Goal: Obtain resource: Download file/media

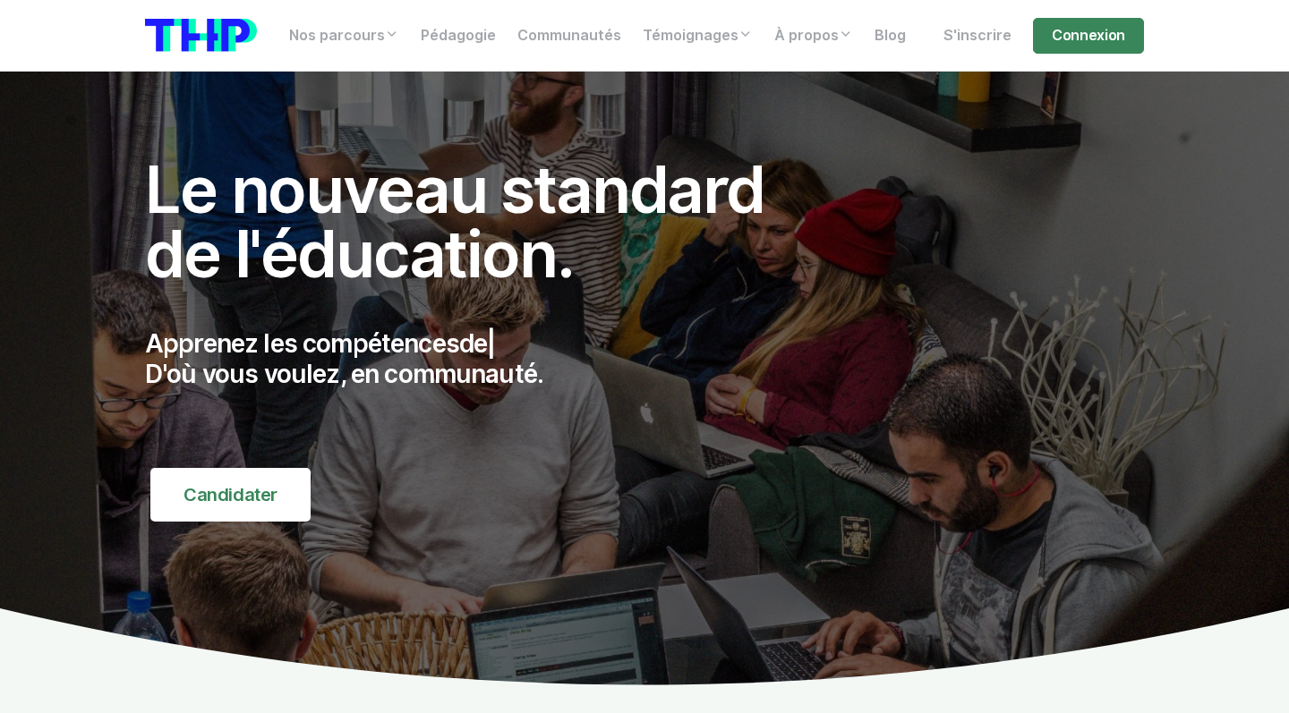
click at [1077, 70] on nav "Nos parcours Tous nos parcours index Découvrez votre futur arbre de compétences…" at bounding box center [644, 36] width 1289 height 72
click at [1077, 47] on link "Connexion" at bounding box center [1088, 36] width 111 height 36
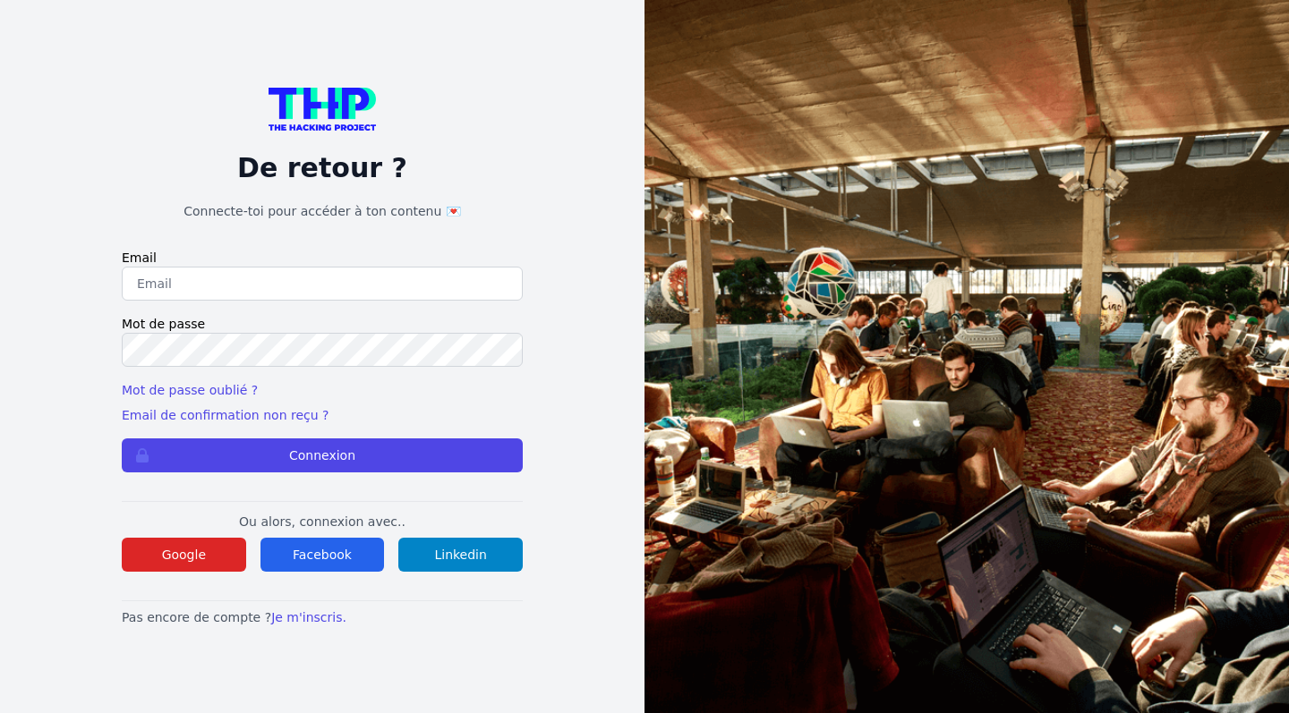
click at [241, 292] on input "email" at bounding box center [322, 284] width 401 height 34
type input "maelbeaucourt@live.fr"
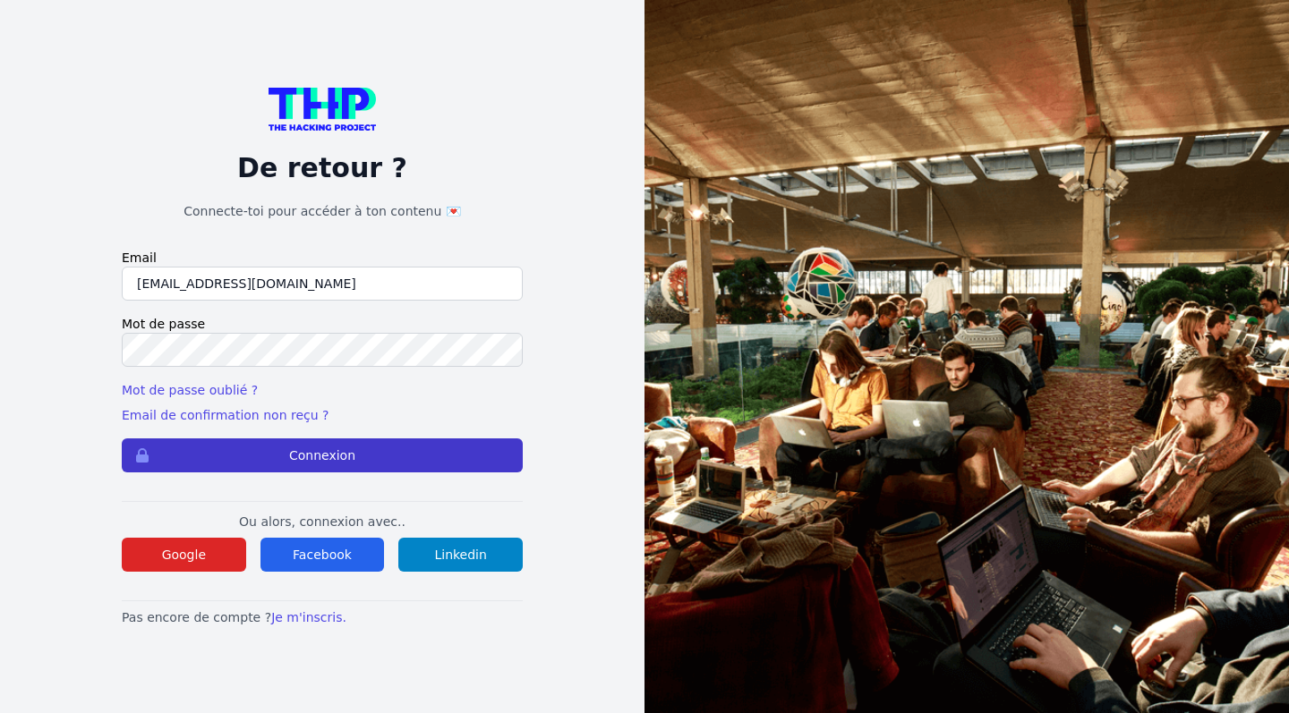
click at [224, 452] on button "Connexion" at bounding box center [322, 456] width 401 height 34
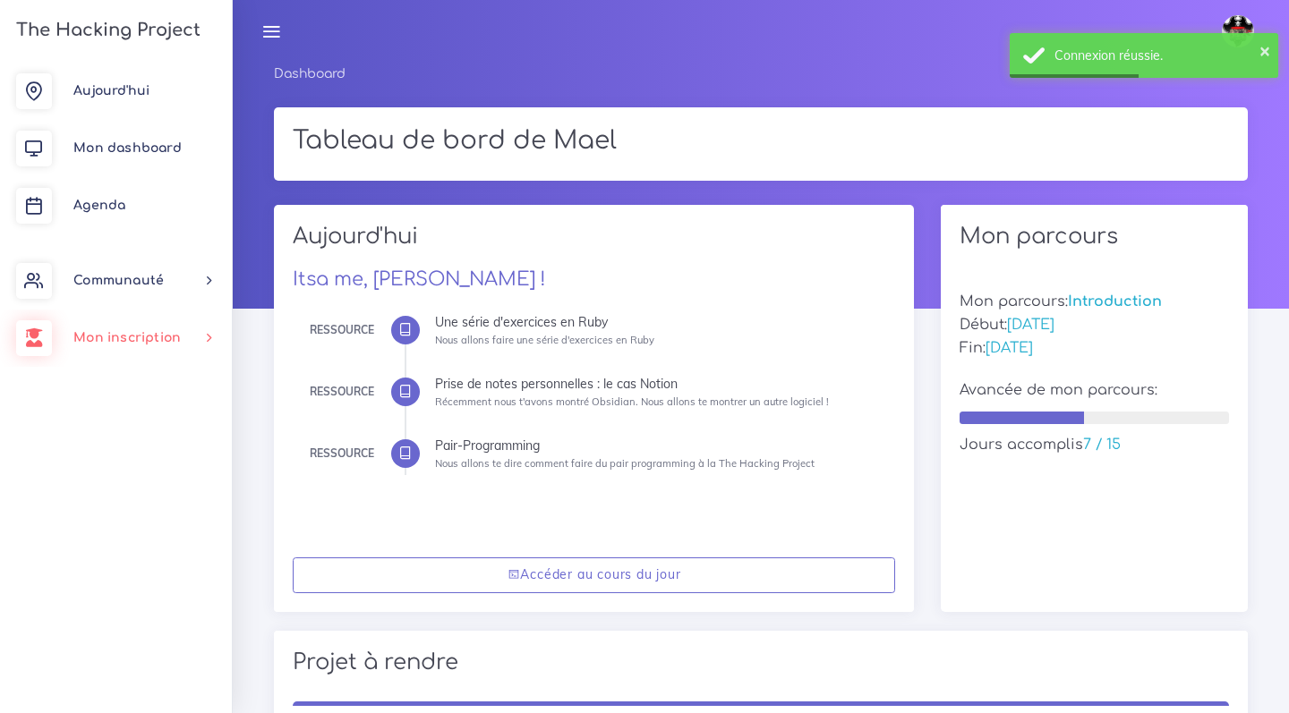
click at [117, 343] on span "Mon inscription" at bounding box center [126, 337] width 107 height 13
click at [114, 499] on span "Documents" at bounding box center [127, 503] width 71 height 13
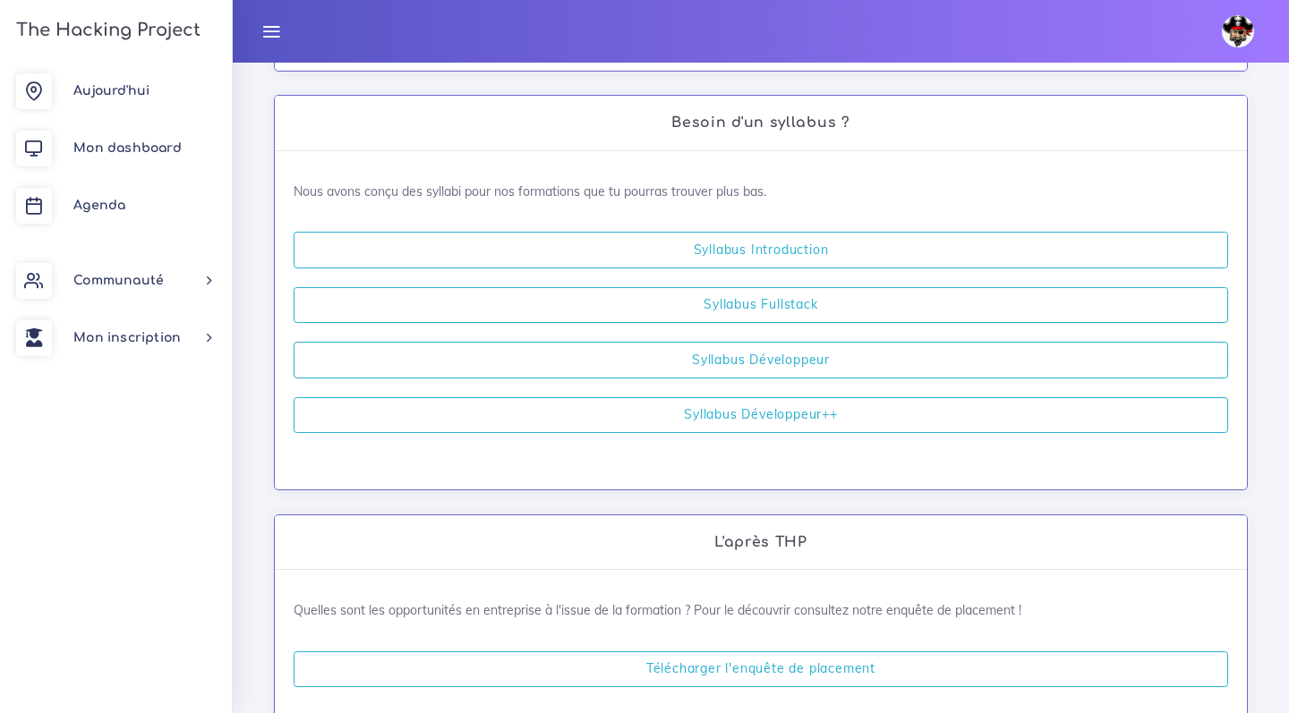
scroll to position [509, 0]
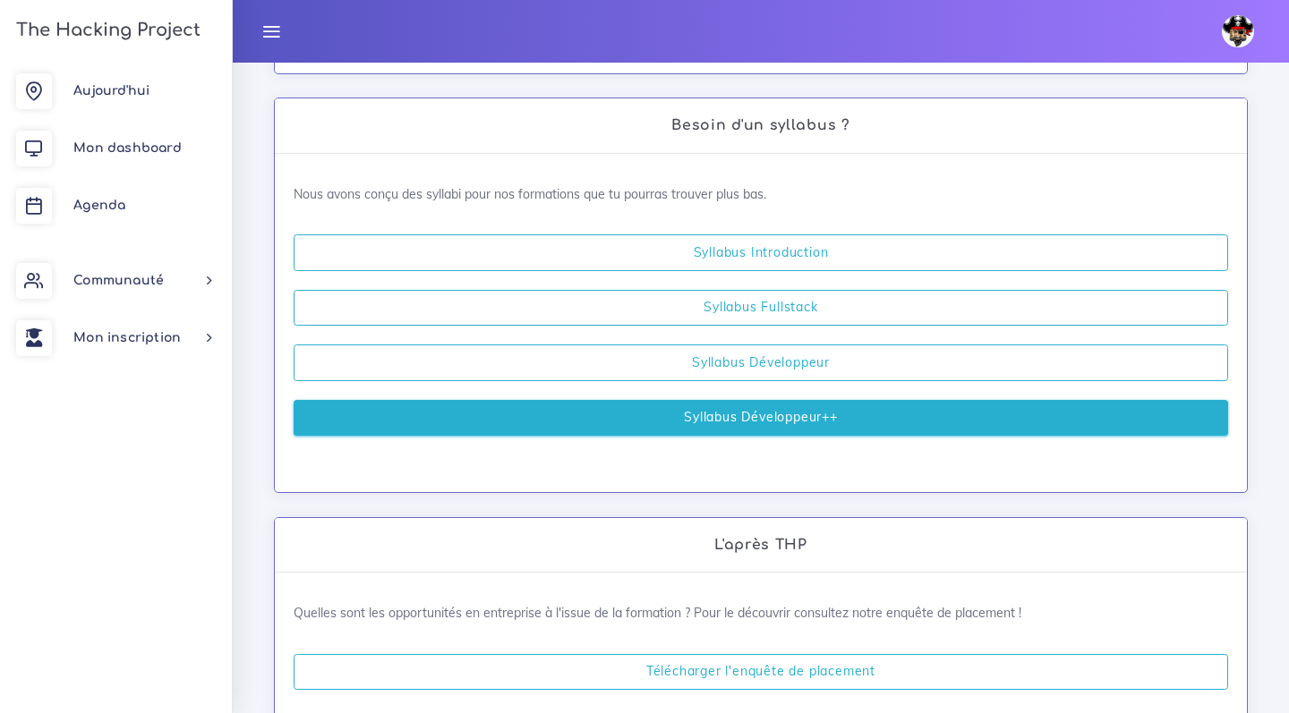
click at [672, 411] on link "Syllabus Développeur++" at bounding box center [761, 418] width 934 height 37
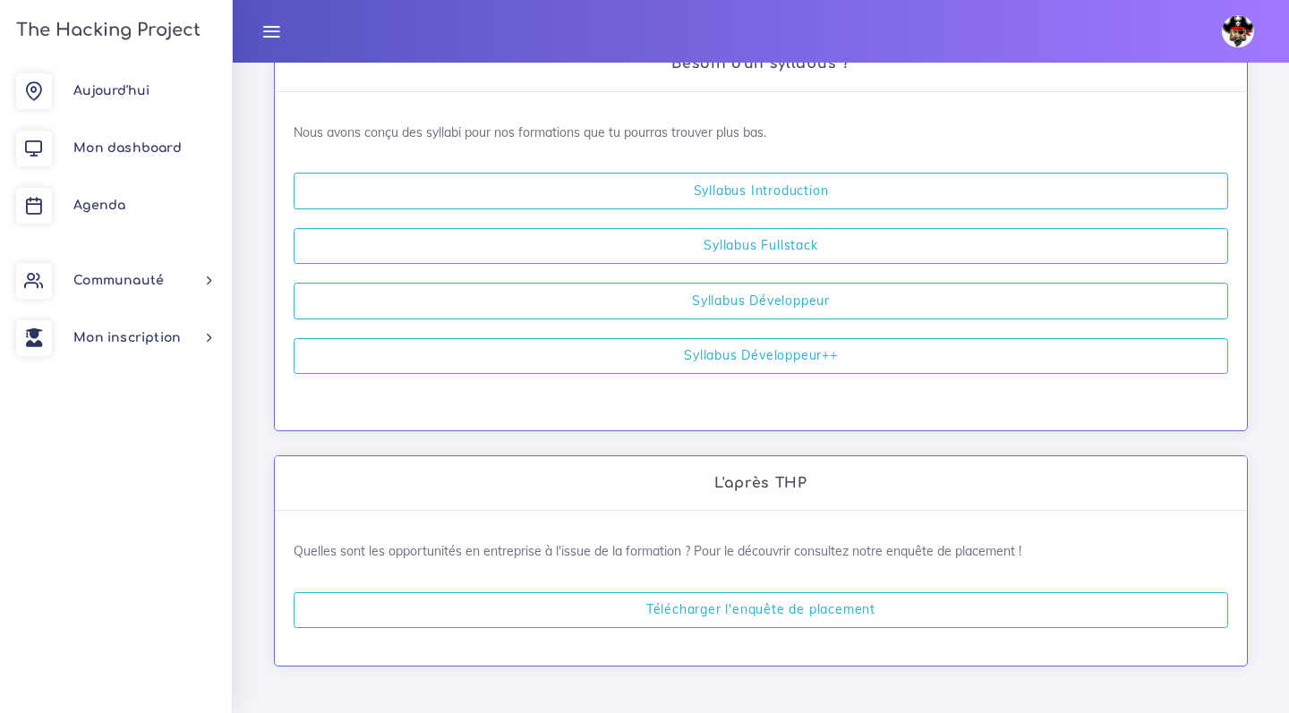
scroll to position [569, 0]
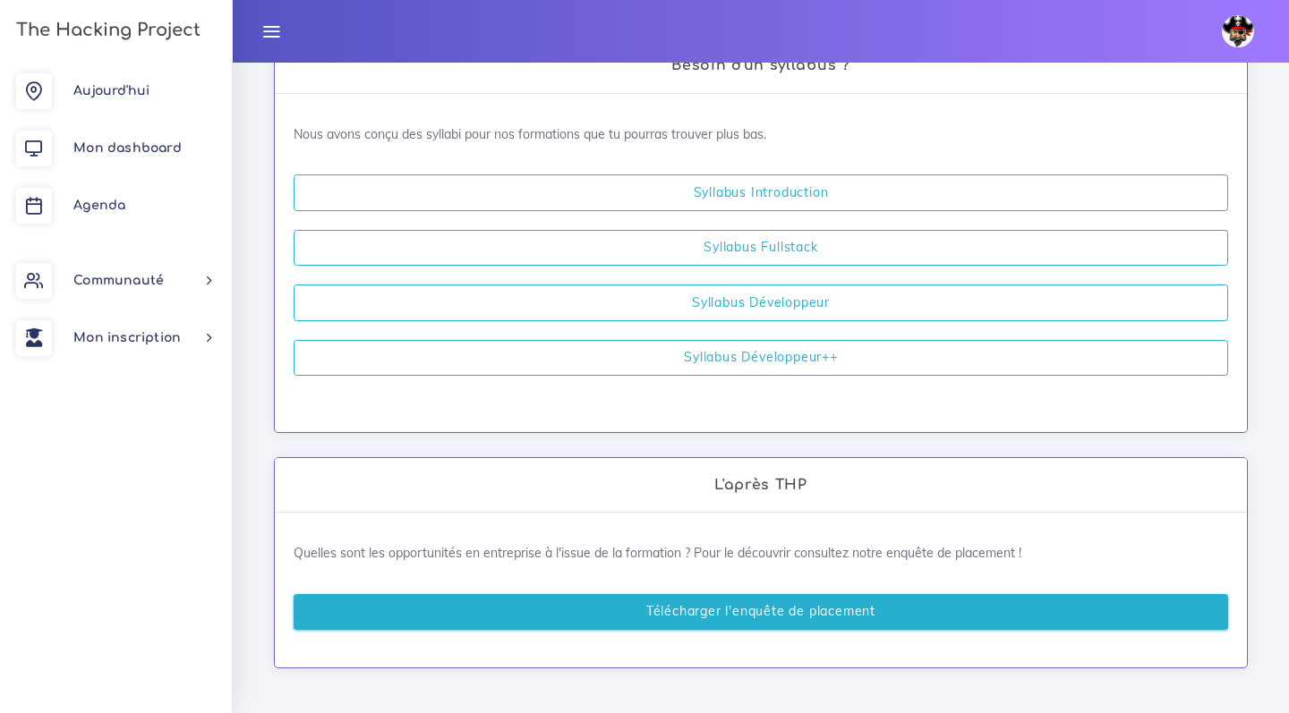
click at [802, 613] on link "Télécharger l'enquête de placement" at bounding box center [761, 612] width 934 height 37
